Goal: Information Seeking & Learning: Learn about a topic

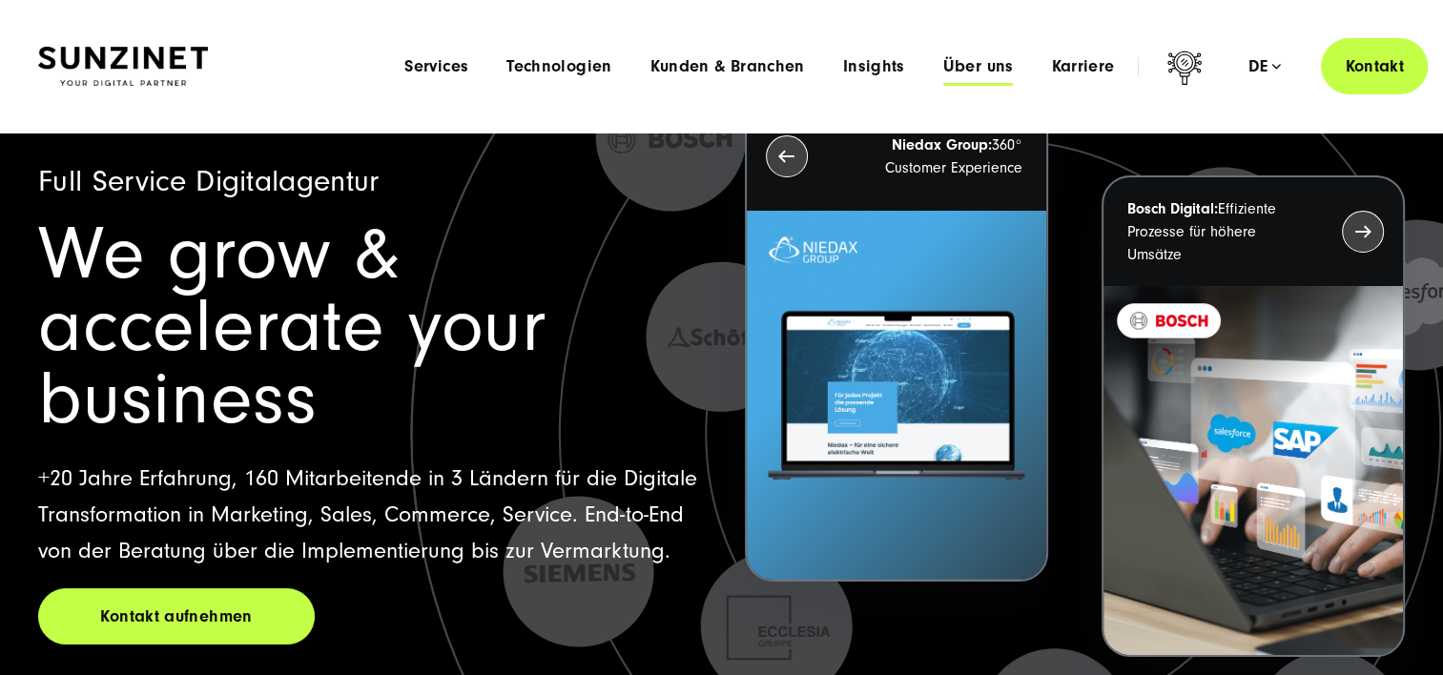
click at [966, 57] on span "Über uns" at bounding box center [978, 66] width 71 height 19
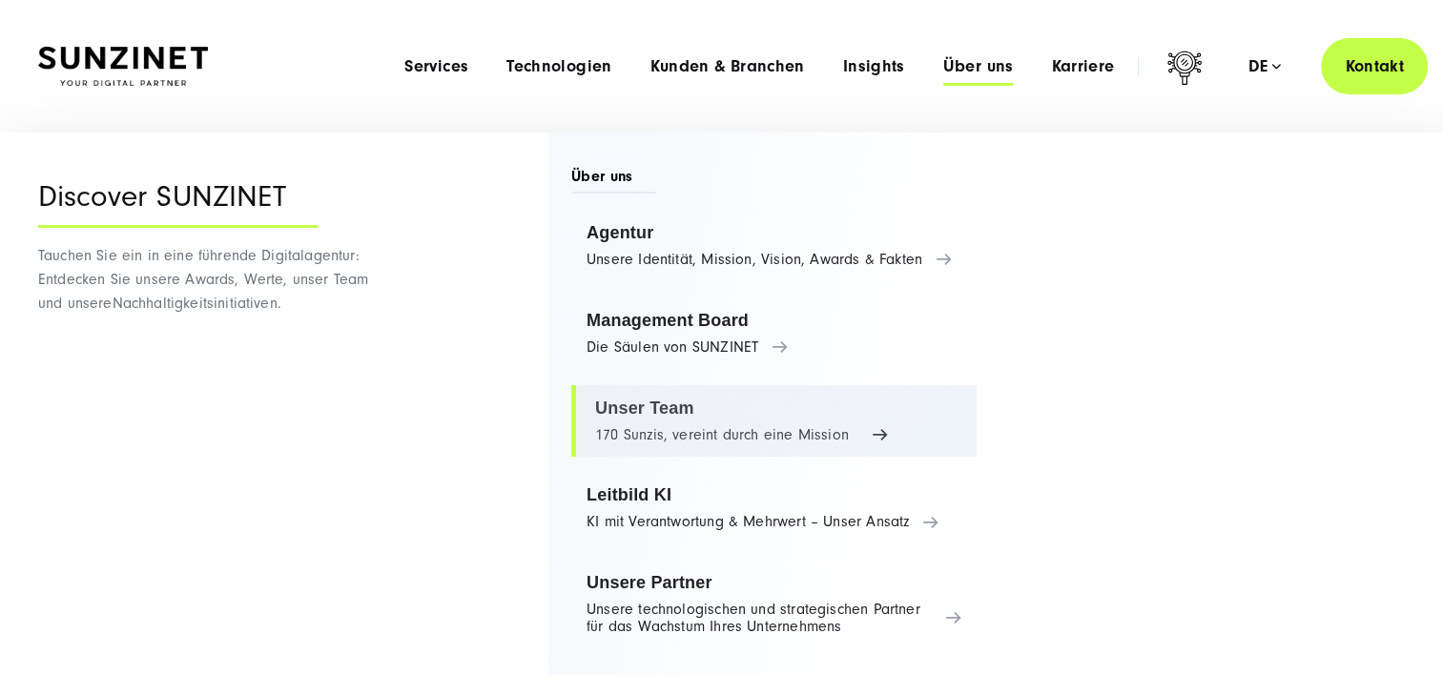
click at [765, 438] on link "Unser Team 170 Sunzis, vereint durch eine Mission" at bounding box center [773, 421] width 405 height 72
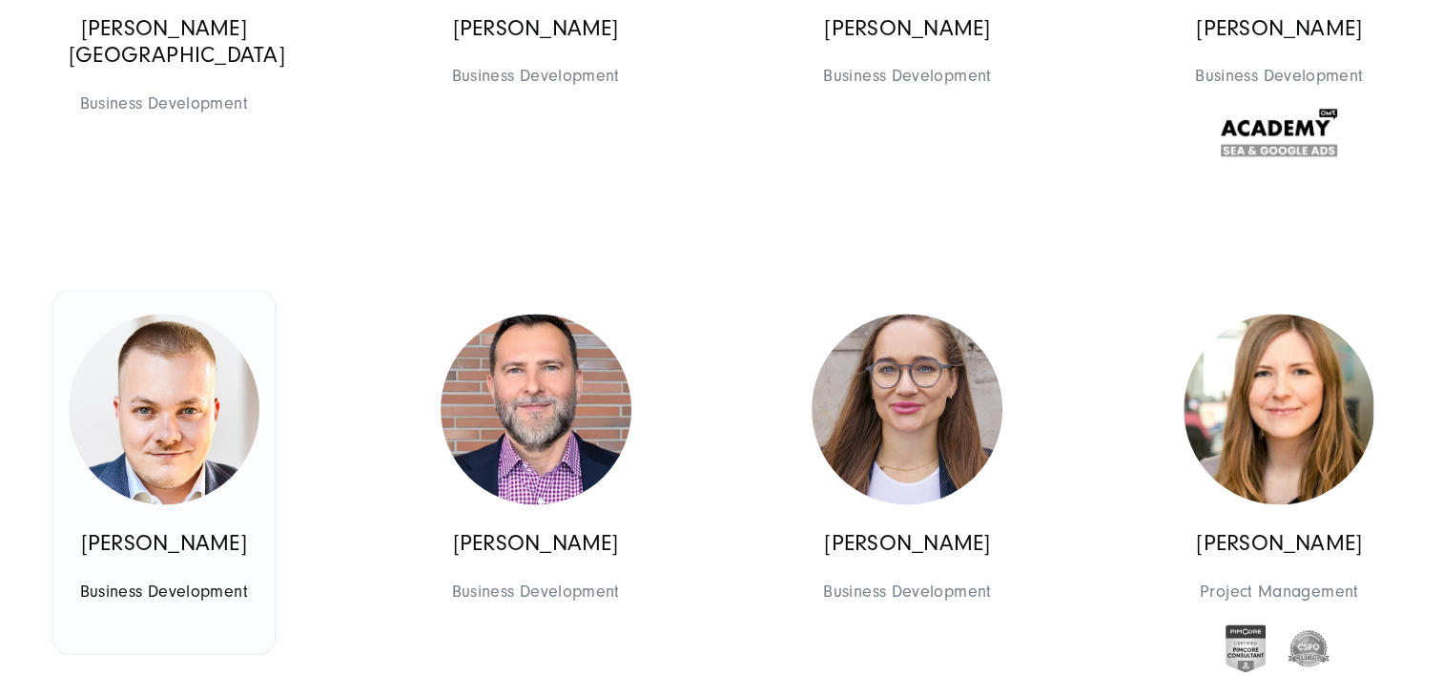
scroll to position [2693, 0]
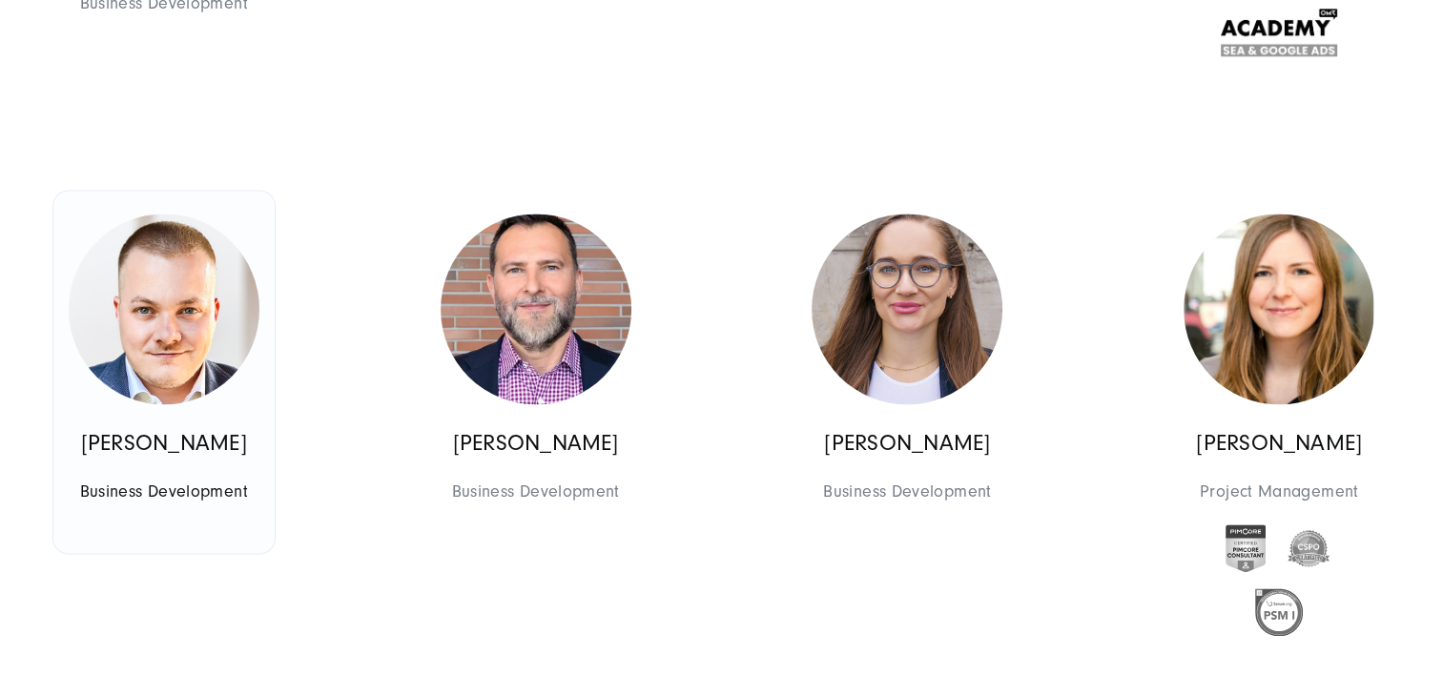
click at [173, 335] on img at bounding box center [164, 309] width 191 height 191
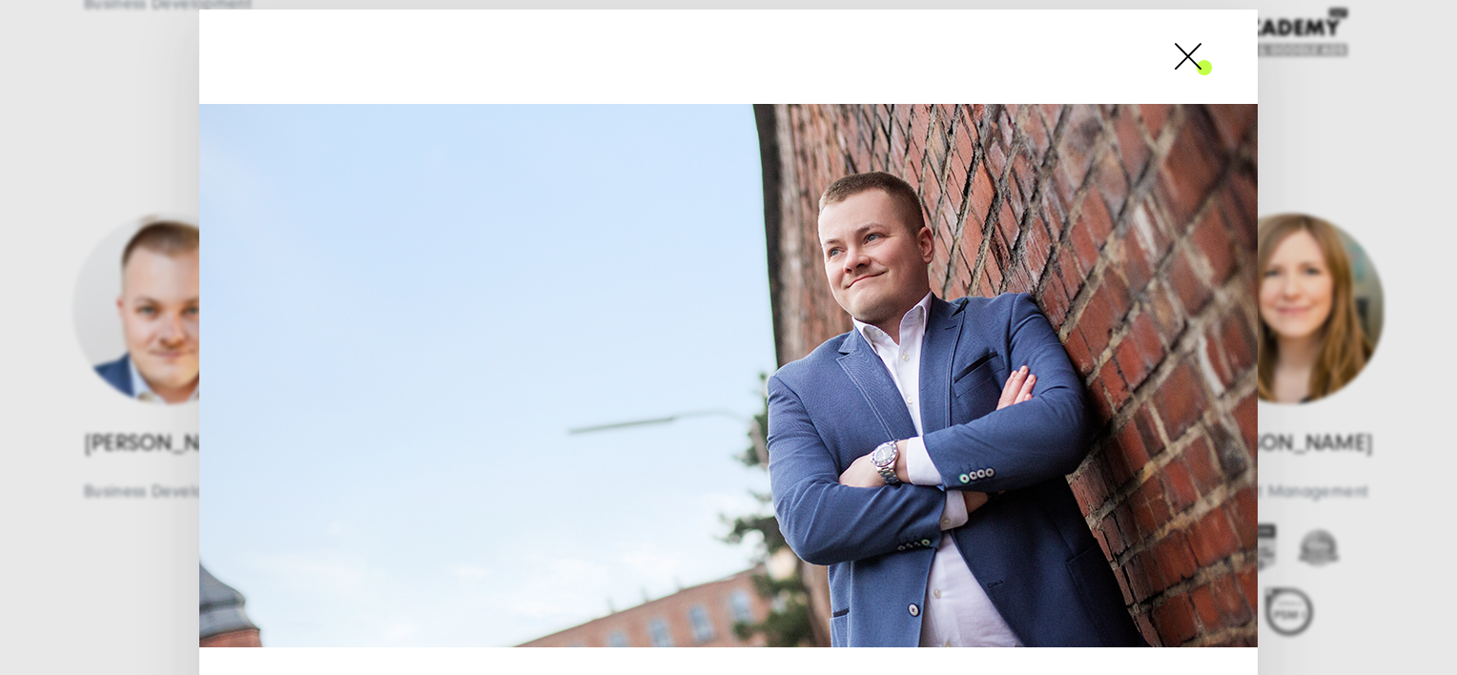
click at [1212, 66] on span at bounding box center [1212, 56] width 0 height 48
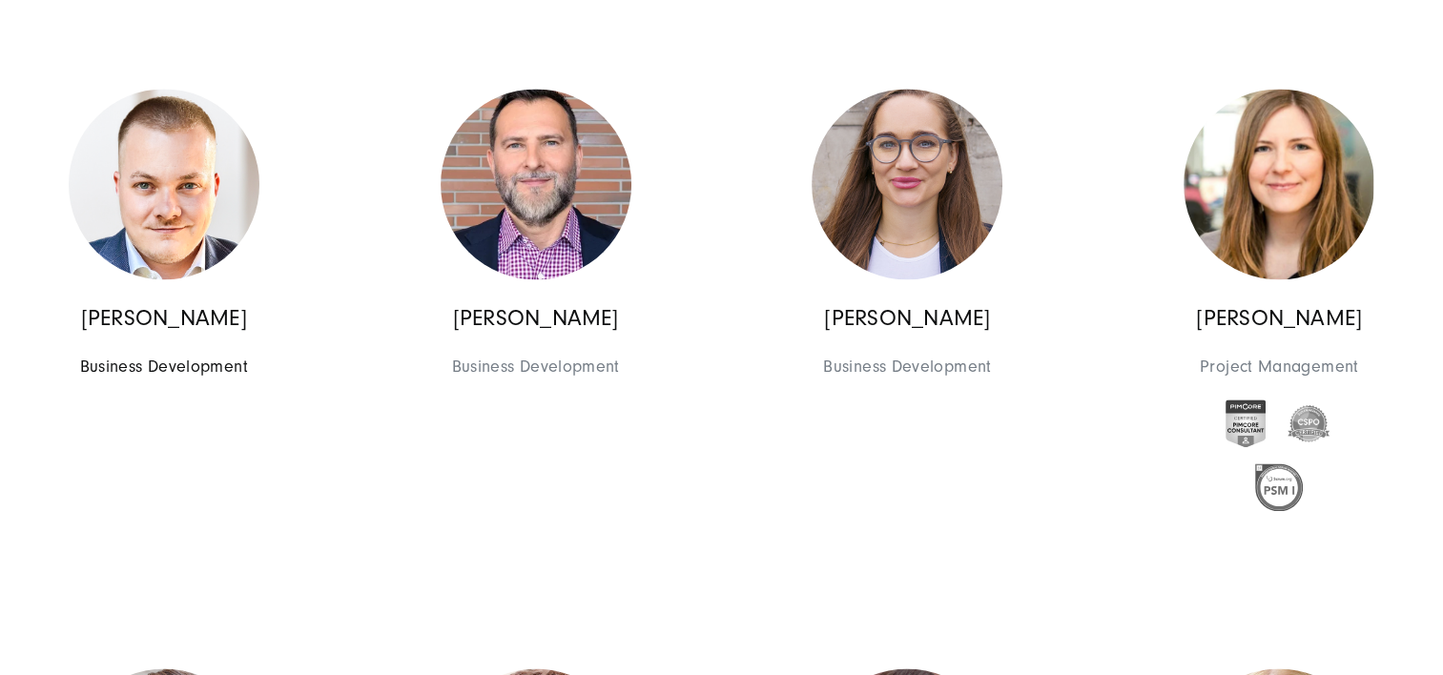
scroll to position [2819, 0]
click at [205, 201] on img at bounding box center [164, 183] width 191 height 191
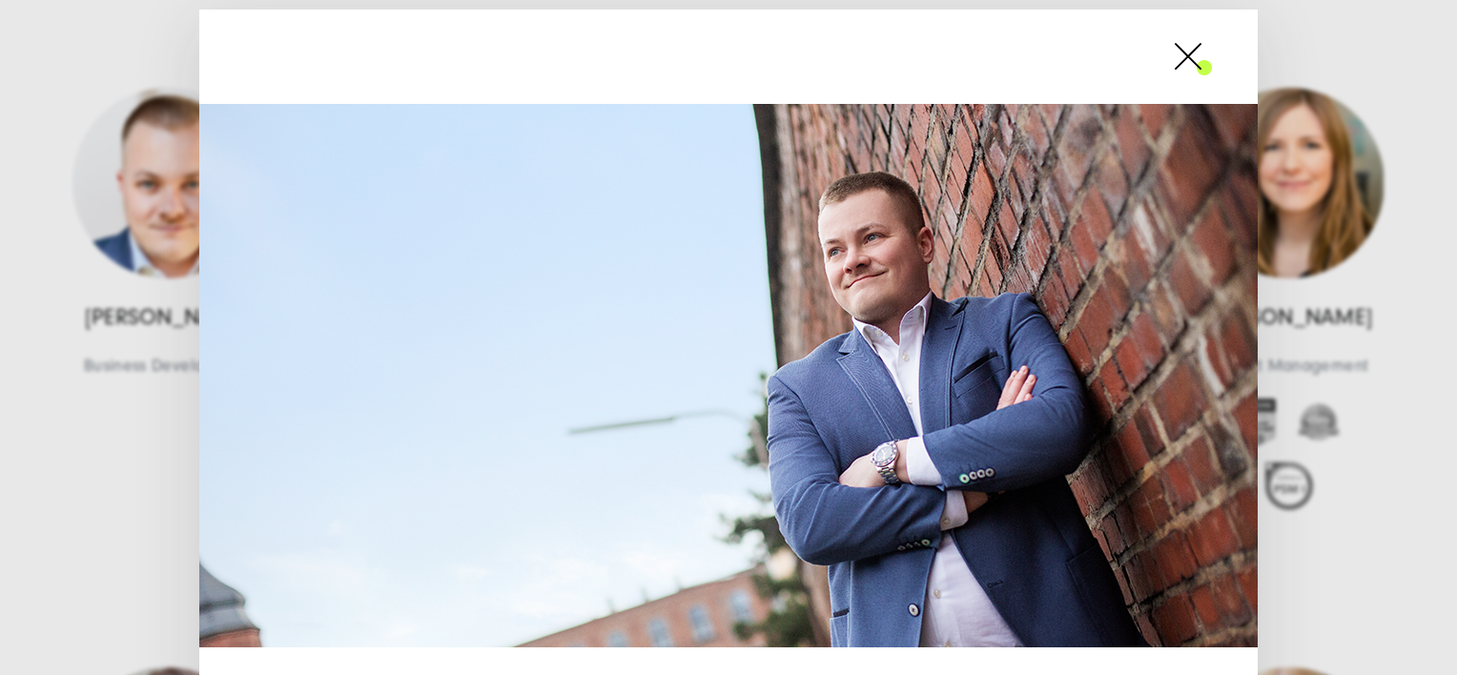
click at [1212, 48] on span at bounding box center [1212, 56] width 0 height 48
